Goal: Transaction & Acquisition: Obtain resource

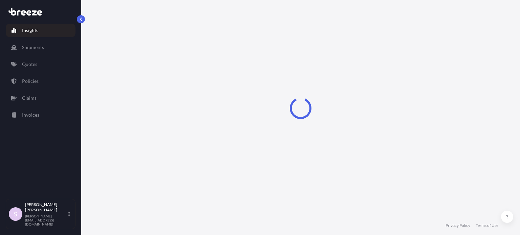
select select "2025"
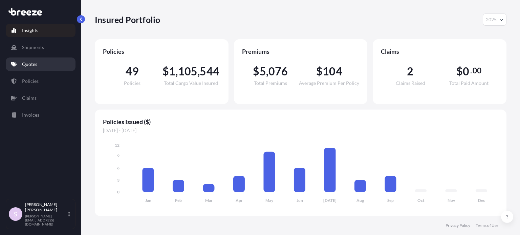
click at [31, 66] on p "Quotes" at bounding box center [29, 64] width 15 height 7
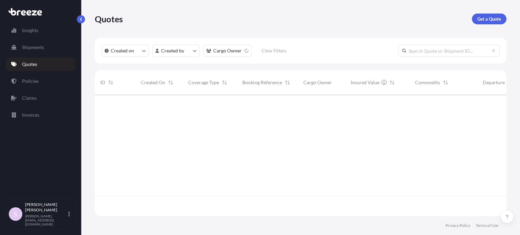
scroll to position [141, 406]
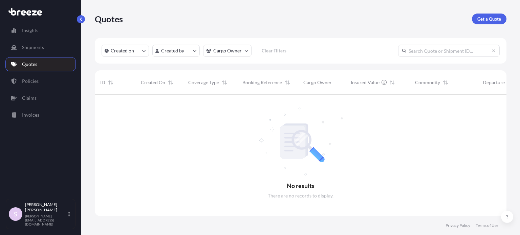
click at [420, 56] on input "text" at bounding box center [449, 51] width 102 height 12
paste input "ASST256147"
type input "ASST256147"
click at [485, 17] on p "Get a Quote" at bounding box center [490, 19] width 24 height 7
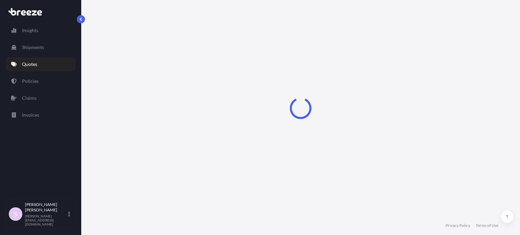
select select "Sea"
select select "1"
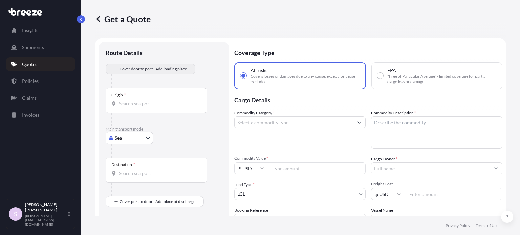
scroll to position [11, 0]
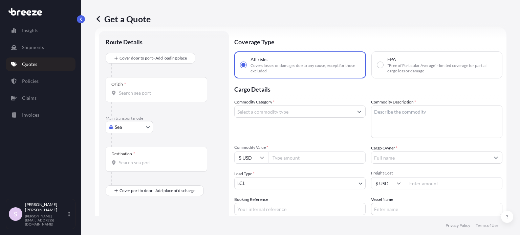
click at [367, 65] on div "All risks Covers losses or damages due to any cause, except for those excluded …" at bounding box center [368, 64] width 268 height 27
click at [381, 65] on label "FPA "Free of Particular Average" - limited coverage for partial cargo loss or d…" at bounding box center [437, 65] width 120 height 18
click at [381, 65] on input "FPA "Free of Particular Average" - limited coverage for partial cargo loss or d…" at bounding box center [380, 65] width 6 height 6
radio input "true"
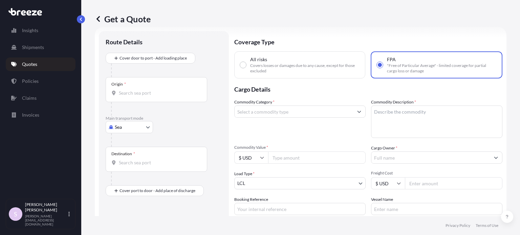
click at [127, 98] on div "Origin *" at bounding box center [157, 89] width 102 height 25
click at [127, 97] on input "Origin *" at bounding box center [159, 93] width 80 height 7
paste input "[GEOGRAPHIC_DATA]"
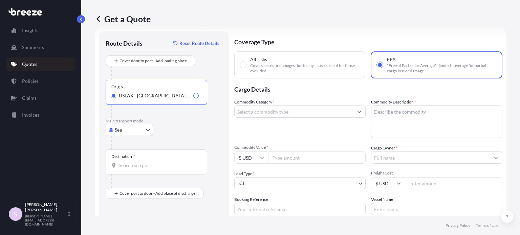
type input "USLAX - [GEOGRAPHIC_DATA], [GEOGRAPHIC_DATA]"
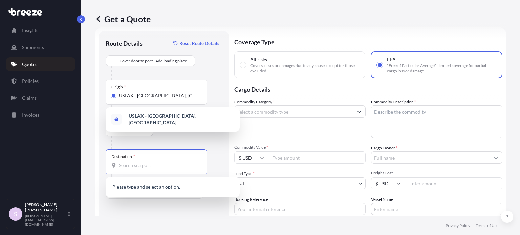
click at [131, 164] on input "Destination *" at bounding box center [159, 165] width 80 height 7
paste input "[GEOGRAPHIC_DATA]"
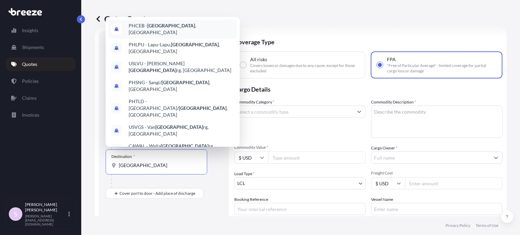
click at [162, 33] on div "PHCEB - [GEOGRAPHIC_DATA] , [GEOGRAPHIC_DATA]" at bounding box center [172, 29] width 129 height 19
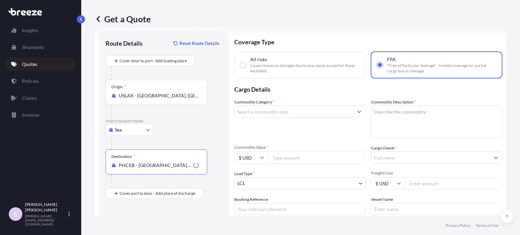
type input "PHCEB - [GEOGRAPHIC_DATA], [GEOGRAPHIC_DATA]"
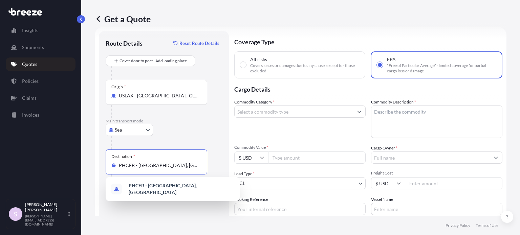
click at [213, 134] on div "Sea Sea Air Road Rail" at bounding box center [164, 130] width 117 height 12
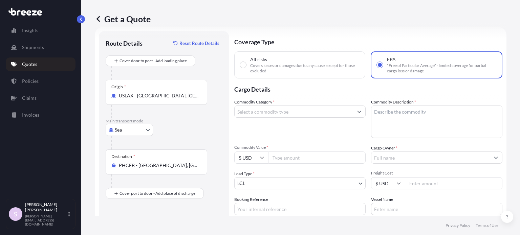
click at [261, 114] on input "Commodity Category *" at bounding box center [294, 112] width 119 height 12
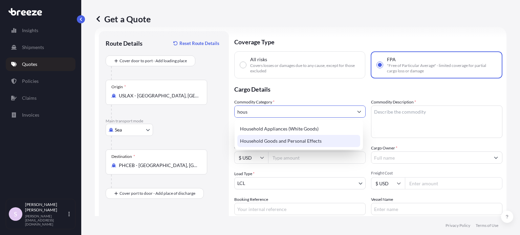
click at [287, 143] on div "Household Goods and Personal Effects" at bounding box center [298, 141] width 123 height 12
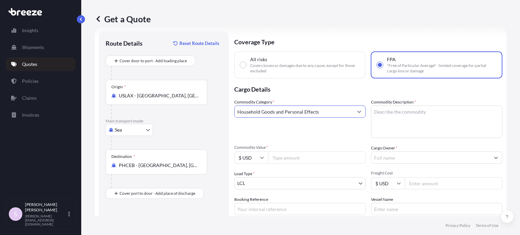
type input "Household Goods and Personal Effects"
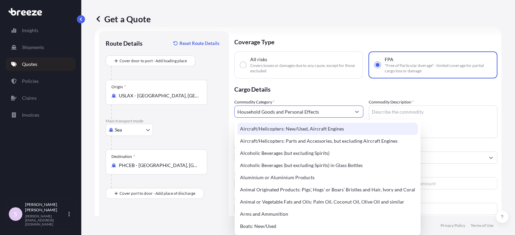
click at [309, 92] on p "Cargo Details" at bounding box center [365, 89] width 263 height 20
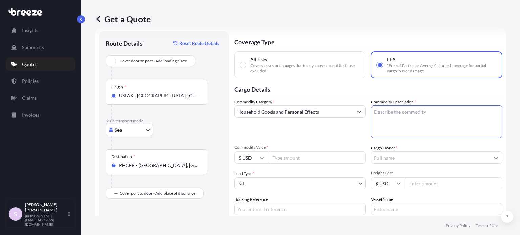
click at [407, 118] on textarea "Commodity Description *" at bounding box center [436, 122] width 131 height 33
drag, startPoint x: 405, startPoint y: 113, endPoint x: 398, endPoint y: 112, distance: 6.9
click at [398, 112] on textarea "41 Pieces of Used" at bounding box center [436, 122] width 131 height 33
paste textarea "HHG & Personal Effect"
type textarea "41 Pieces of Used HHG & Personal Effects"
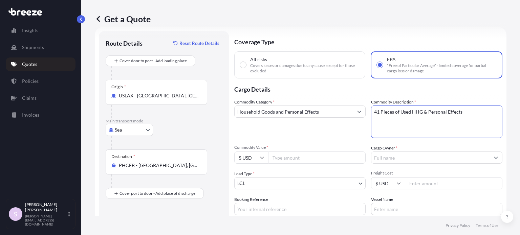
click at [458, 90] on p "Cargo Details" at bounding box center [368, 89] width 268 height 20
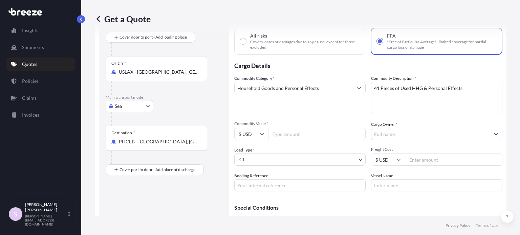
scroll to position [45, 0]
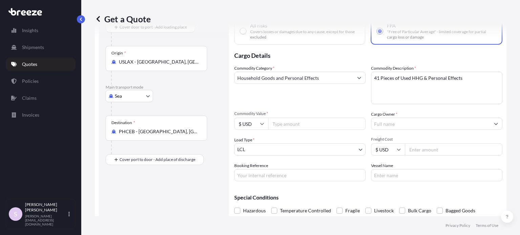
click at [281, 124] on input "Commodity Value *" at bounding box center [317, 124] width 98 height 12
paste input "10000"
type input "10000"
click at [303, 105] on div "Commodity Category * Household Goods and Personal Effects Commodity Description…" at bounding box center [368, 123] width 268 height 117
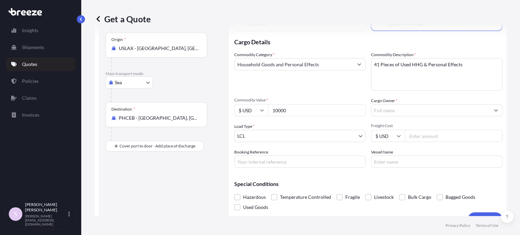
scroll to position [72, 0]
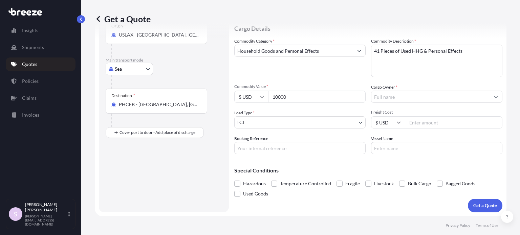
click at [269, 127] on body "Insights Shipments Quotes Policies Claims Invoices S [PERSON_NAME] [PERSON_NAME…" at bounding box center [260, 117] width 520 height 235
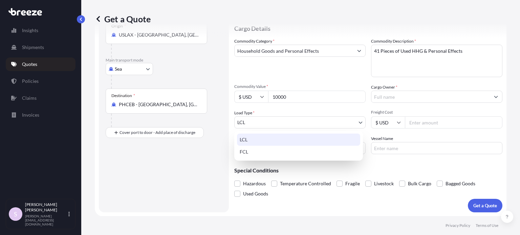
click at [255, 142] on div "LCL" at bounding box center [298, 140] width 123 height 12
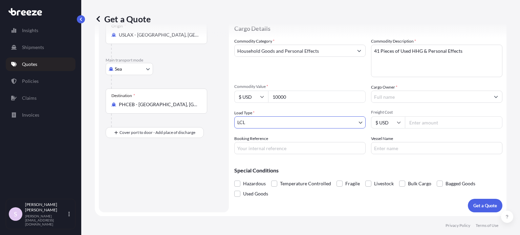
click at [248, 113] on span "Load Type *" at bounding box center [244, 113] width 20 height 7
click at [247, 120] on body "Insights Shipments Quotes Policies Claims Invoices S [PERSON_NAME] [PERSON_NAME…" at bounding box center [260, 117] width 520 height 235
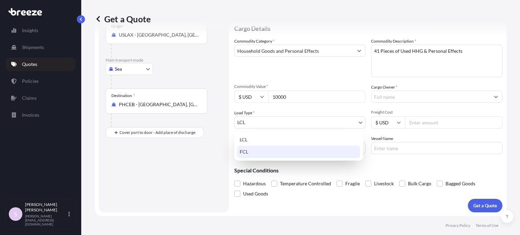
click at [254, 152] on div "FCL" at bounding box center [298, 152] width 123 height 12
select select "2"
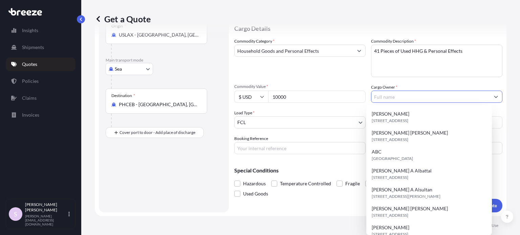
click at [401, 100] on input "Cargo Owner *" at bounding box center [431, 97] width 119 height 12
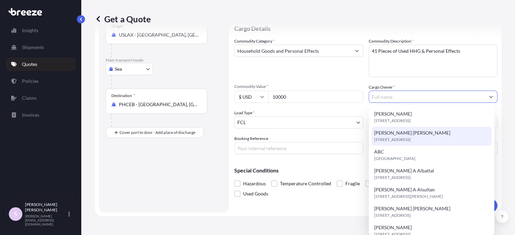
paste input "[PERSON_NAME] Origenes"
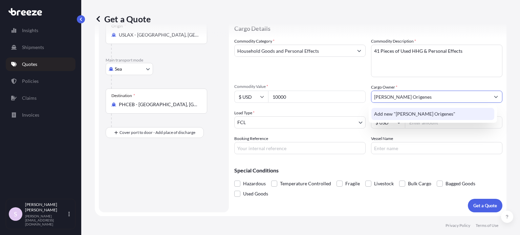
click at [416, 117] on span "Add new "[PERSON_NAME] Origenes"" at bounding box center [414, 114] width 81 height 7
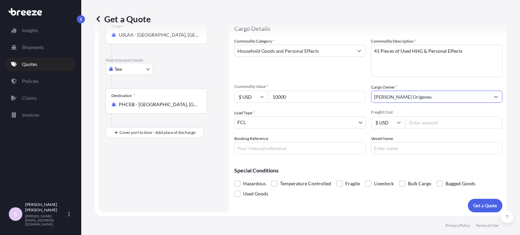
type input "[PERSON_NAME] Origenes"
click at [412, 76] on textarea "41 Pieces of Used HHG & Personal Effects" at bounding box center [436, 61] width 131 height 33
click at [413, 83] on div "Commodity Category * Household Goods and Personal Effects Commodity Description…" at bounding box center [368, 96] width 268 height 117
drag, startPoint x: 268, startPoint y: 150, endPoint x: 273, endPoint y: 150, distance: 4.8
click at [268, 150] on input "Booking Reference" at bounding box center [299, 148] width 131 height 12
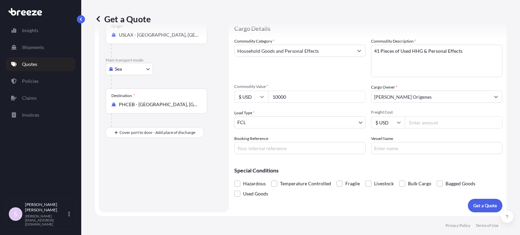
paste input "ASST256147"
paste input "259450714"
type input "ASST256147 // 259450714"
click at [322, 161] on div "Special Conditions Hazardous Temperature Controlled Fragile Livestock Bulk Carg…" at bounding box center [368, 179] width 268 height 39
click at [475, 202] on button "Get a Quote" at bounding box center [485, 206] width 35 height 14
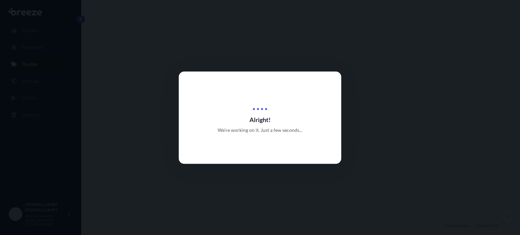
select select "Sea"
select select "2"
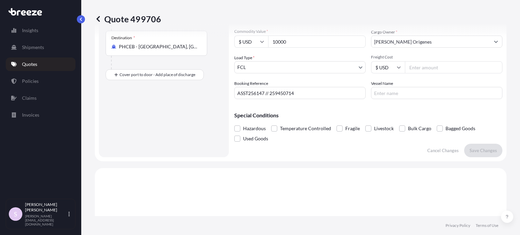
scroll to position [92, 0]
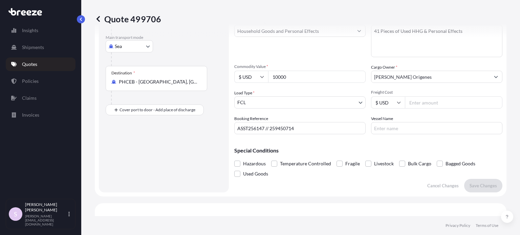
click at [159, 21] on p "Quote 499706" at bounding box center [128, 19] width 66 height 11
drag, startPoint x: 158, startPoint y: 18, endPoint x: 136, endPoint y: 33, distance: 26.1
click at [107, 19] on p "Quote 499706" at bounding box center [128, 19] width 66 height 11
copy p "Quote 499706"
click at [201, 31] on div "Quote 499706" at bounding box center [301, 19] width 412 height 38
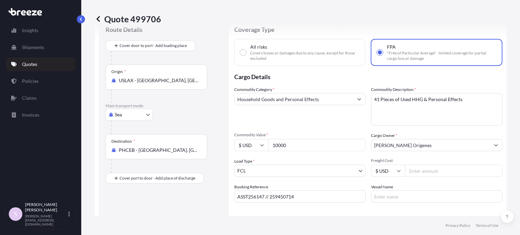
scroll to position [34, 0]
